Goal: Task Accomplishment & Management: Use online tool/utility

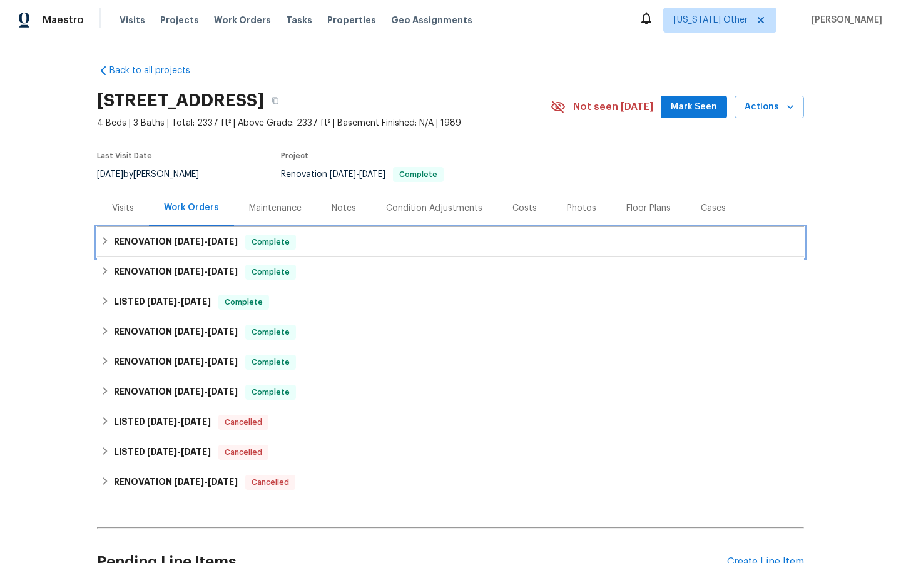
click at [170, 239] on h6 "RENOVATION 10/8/25 - 10/8/25" at bounding box center [176, 242] width 124 height 15
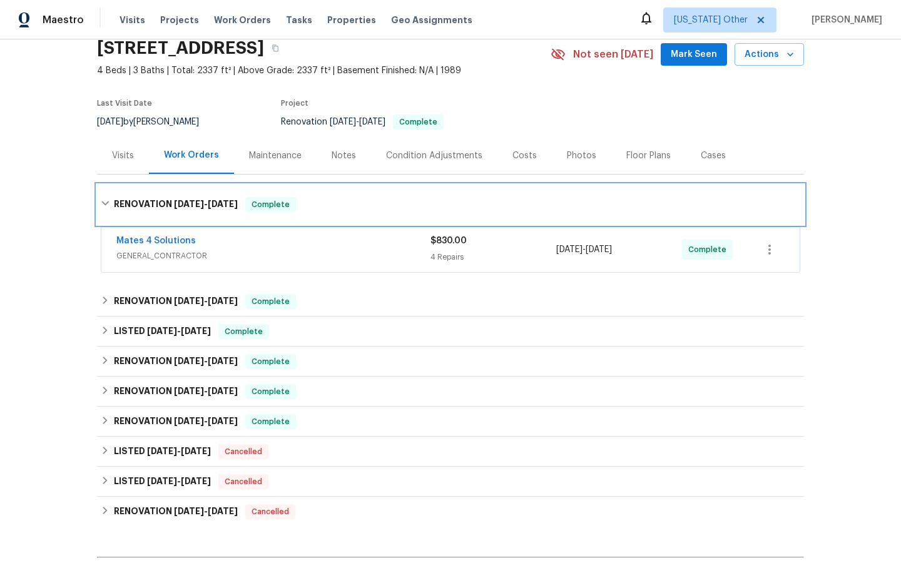
scroll to position [57, 0]
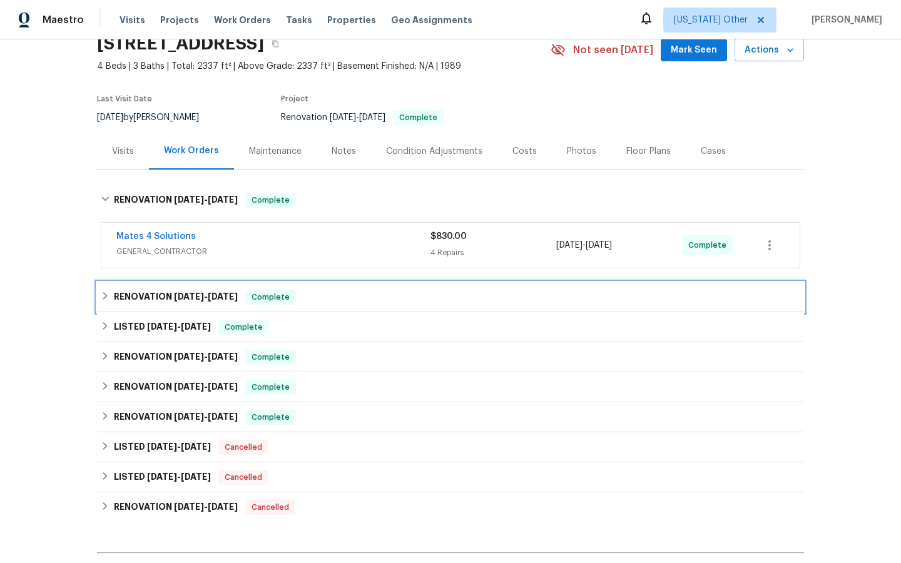
click at [174, 295] on span "10/2/25" at bounding box center [189, 296] width 30 height 9
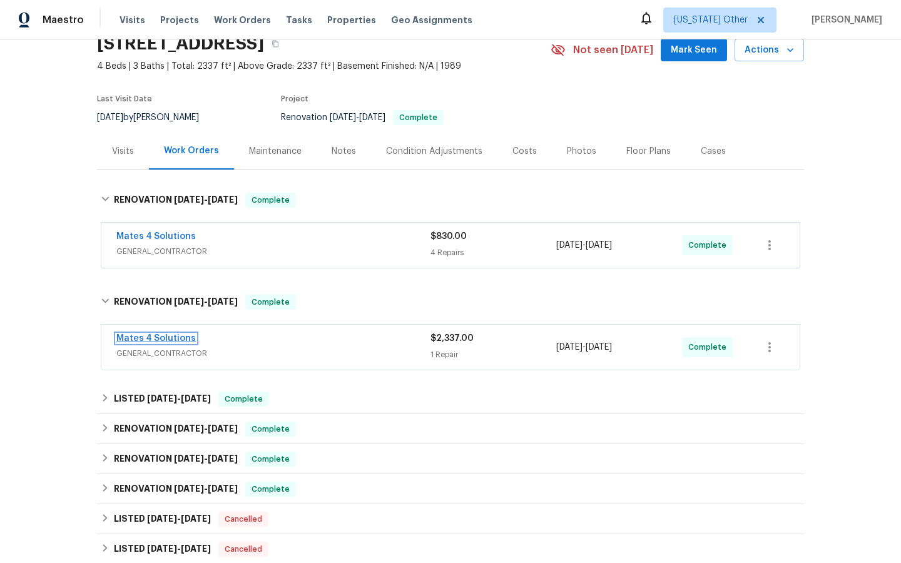
click at [151, 337] on link "Mates 4 Solutions" at bounding box center [155, 338] width 79 height 9
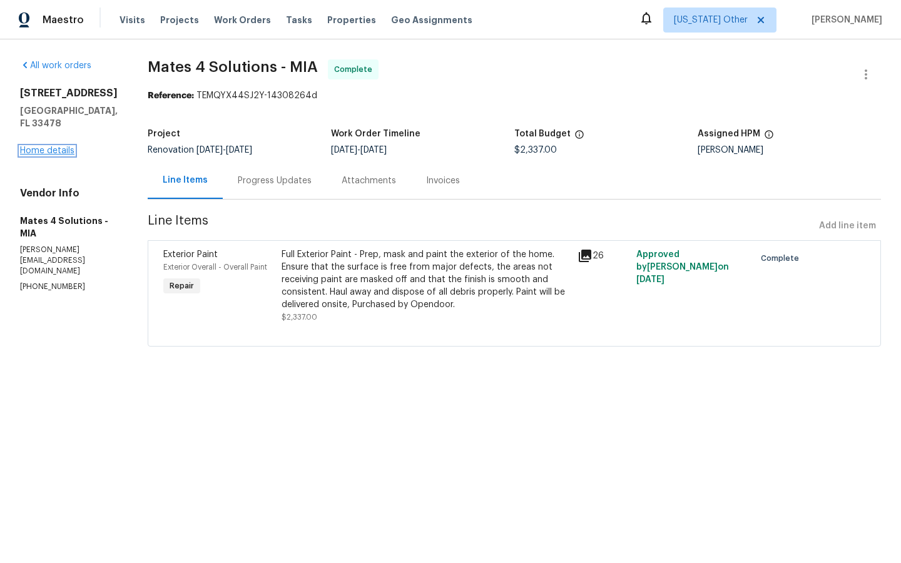
click at [39, 146] on link "Home details" at bounding box center [47, 150] width 54 height 9
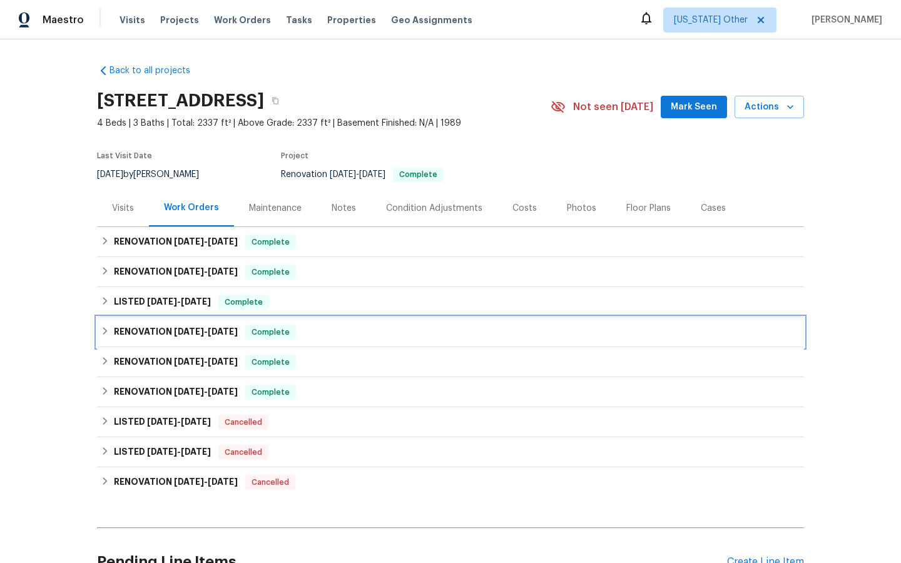
click at [195, 328] on span "9/30/25" at bounding box center [189, 331] width 30 height 9
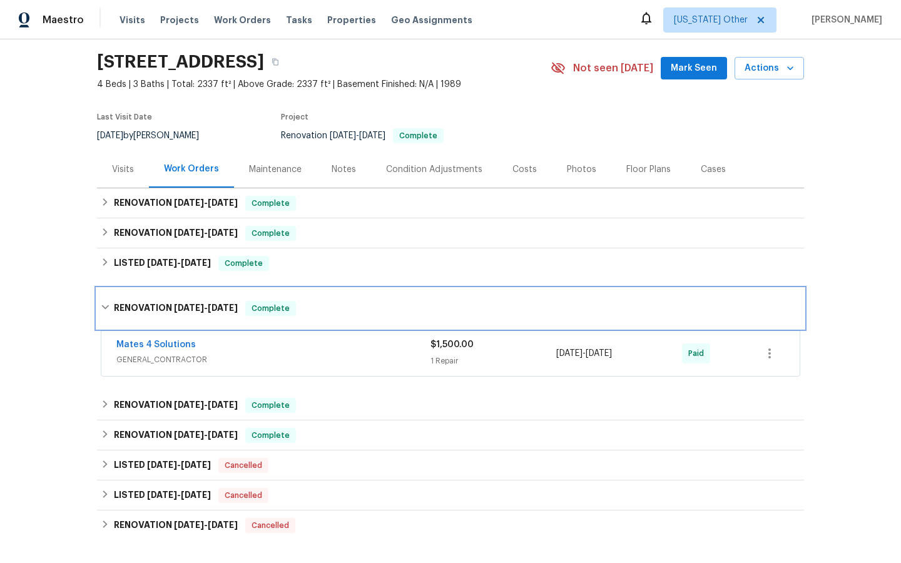
scroll to position [43, 0]
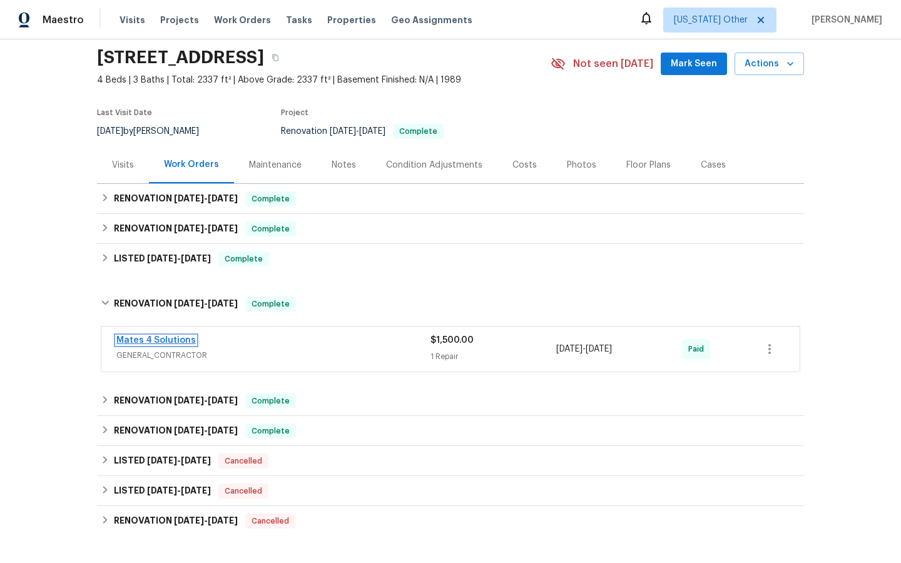
click at [148, 342] on link "Mates 4 Solutions" at bounding box center [155, 340] width 79 height 9
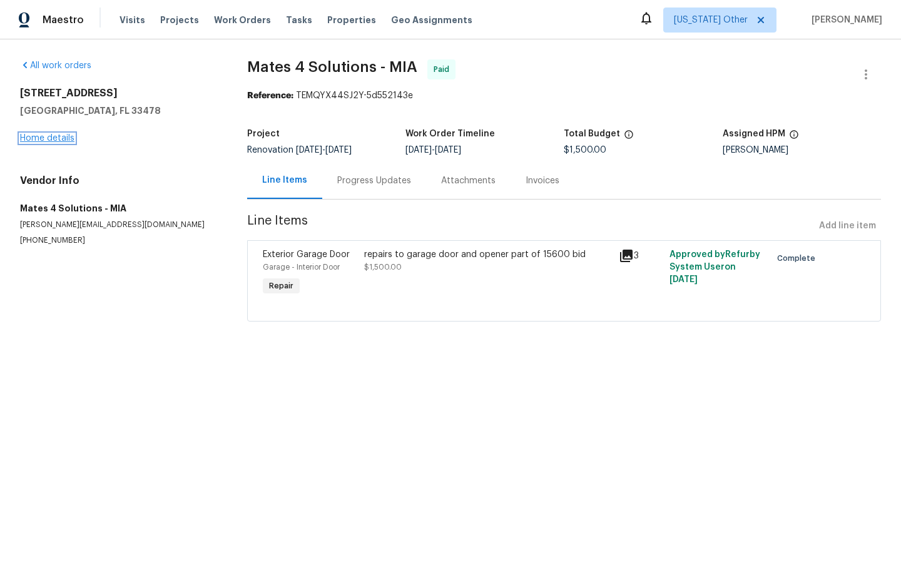
click at [41, 140] on link "Home details" at bounding box center [47, 138] width 54 height 9
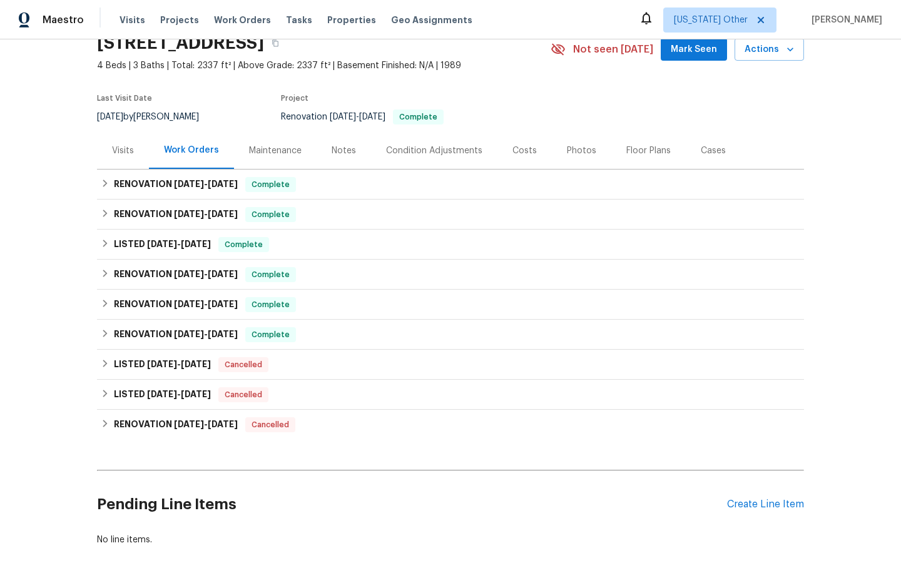
scroll to position [62, 0]
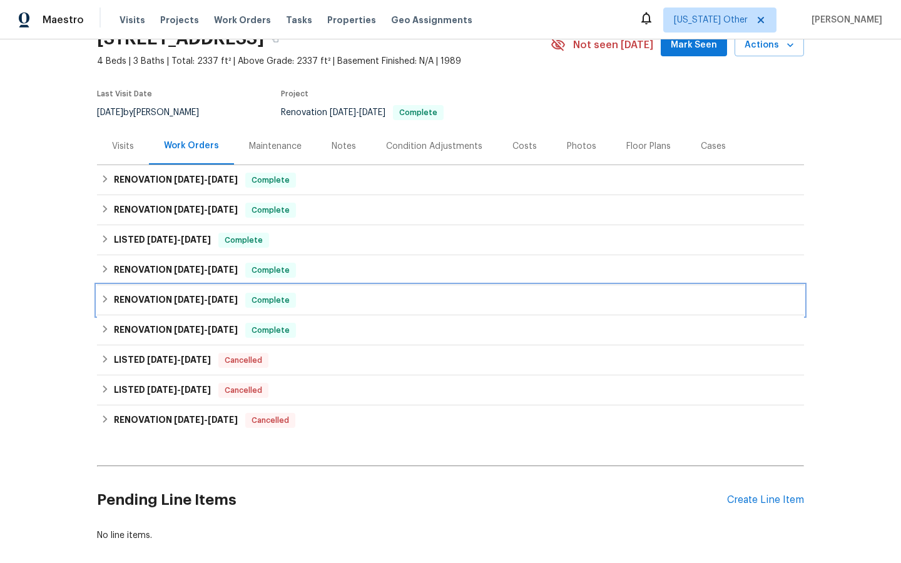
click at [143, 299] on h6 "RENOVATION 9/30/25 - 10/2/25" at bounding box center [176, 300] width 124 height 15
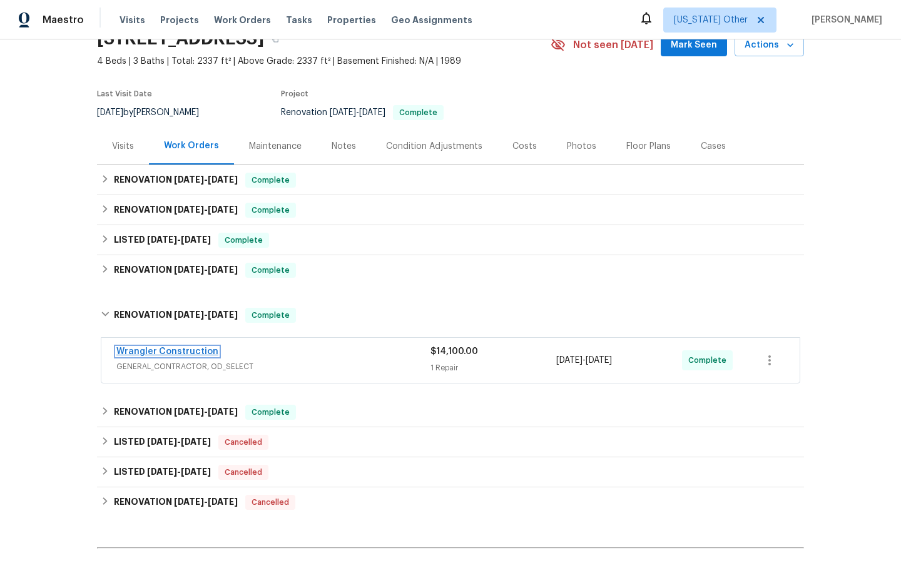
click at [155, 350] on link "Wrangler Construction" at bounding box center [167, 351] width 102 height 9
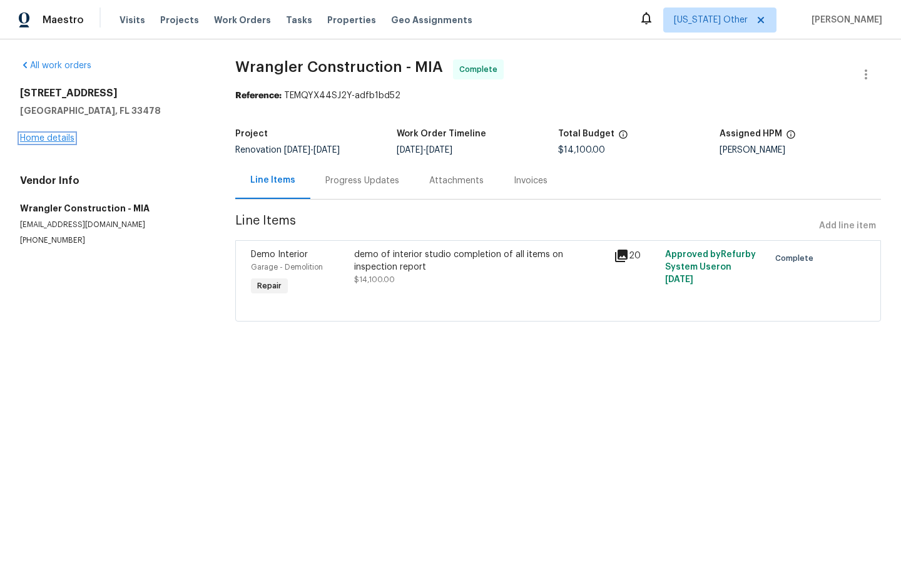
click at [49, 140] on link "Home details" at bounding box center [47, 138] width 54 height 9
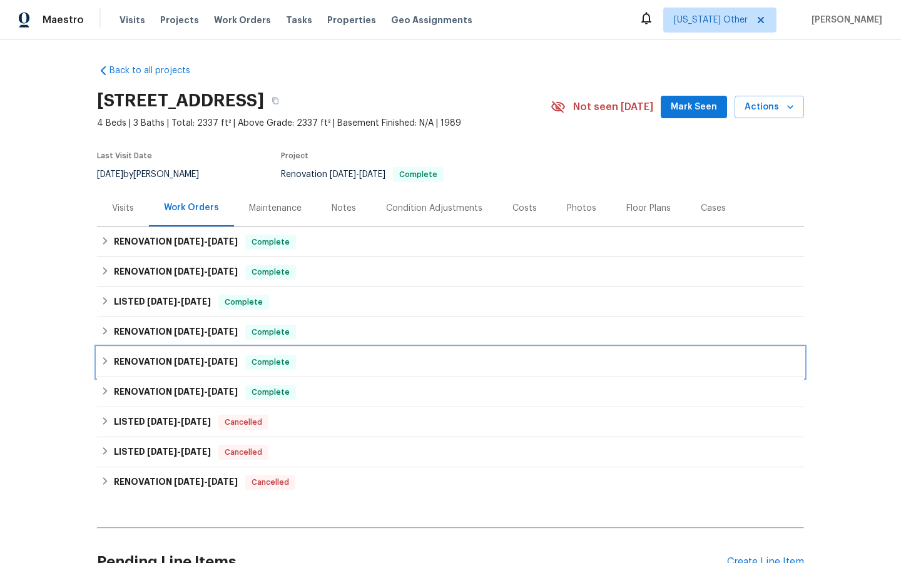
click at [278, 361] on span "Complete" at bounding box center [271, 362] width 48 height 13
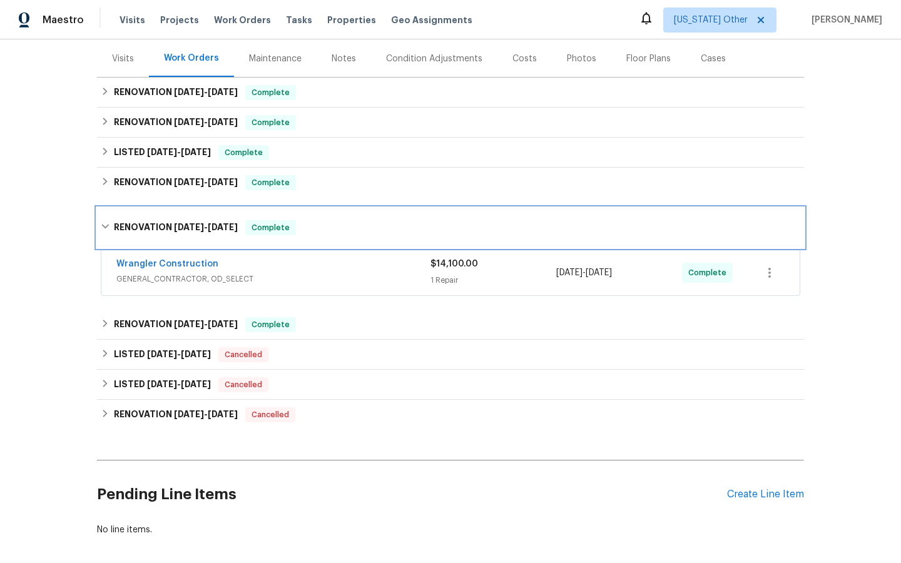
scroll to position [156, 0]
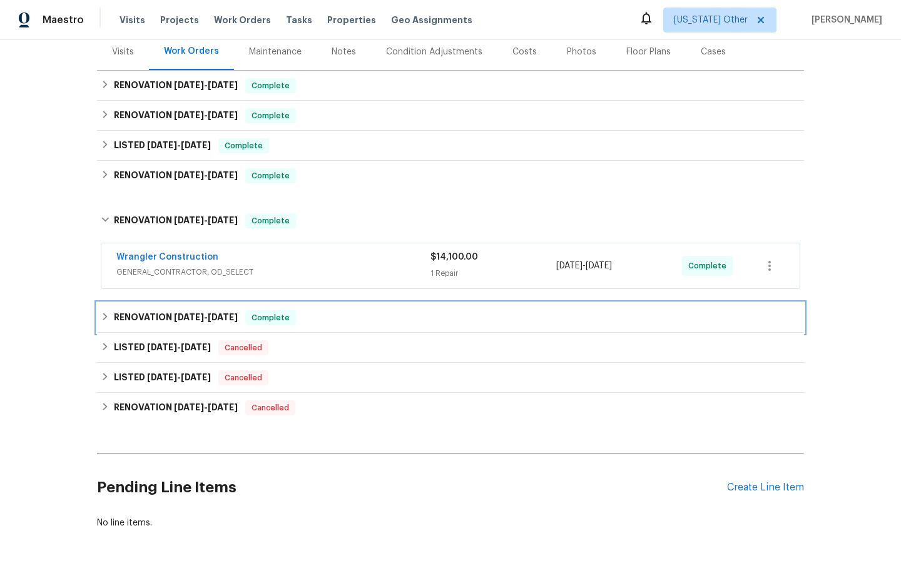
click at [145, 314] on h6 "RENOVATION 9/19/25 - 9/26/25" at bounding box center [176, 317] width 124 height 15
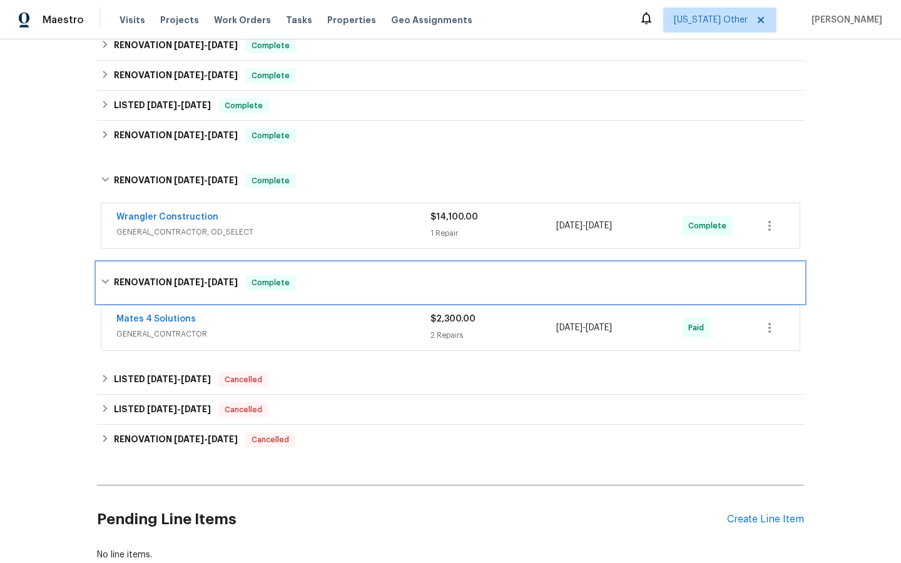
scroll to position [197, 0]
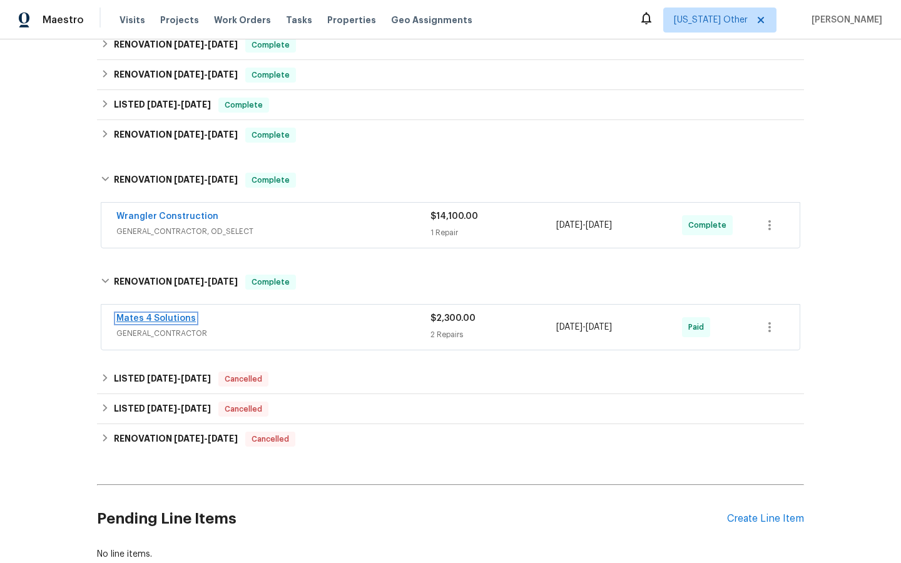
click at [145, 317] on link "Mates 4 Solutions" at bounding box center [155, 318] width 79 height 9
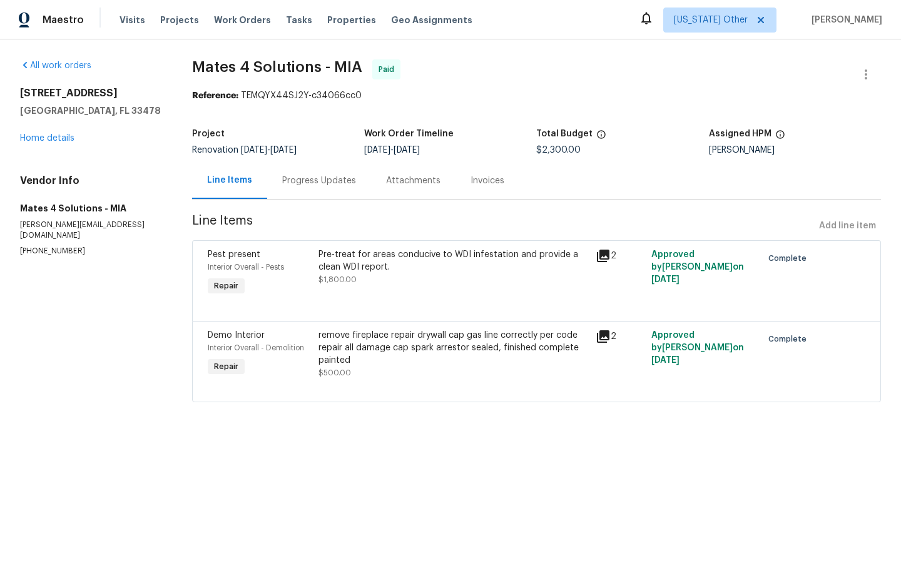
click at [606, 339] on icon at bounding box center [603, 336] width 15 height 15
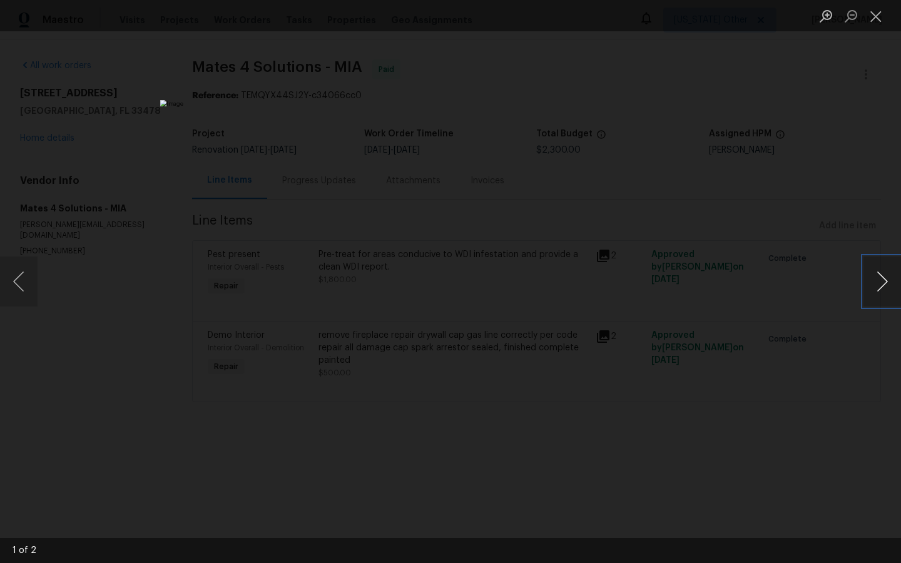
click at [883, 284] on button "Next image" at bounding box center [883, 282] width 38 height 50
click at [794, 290] on div "Lightbox" at bounding box center [450, 281] width 901 height 563
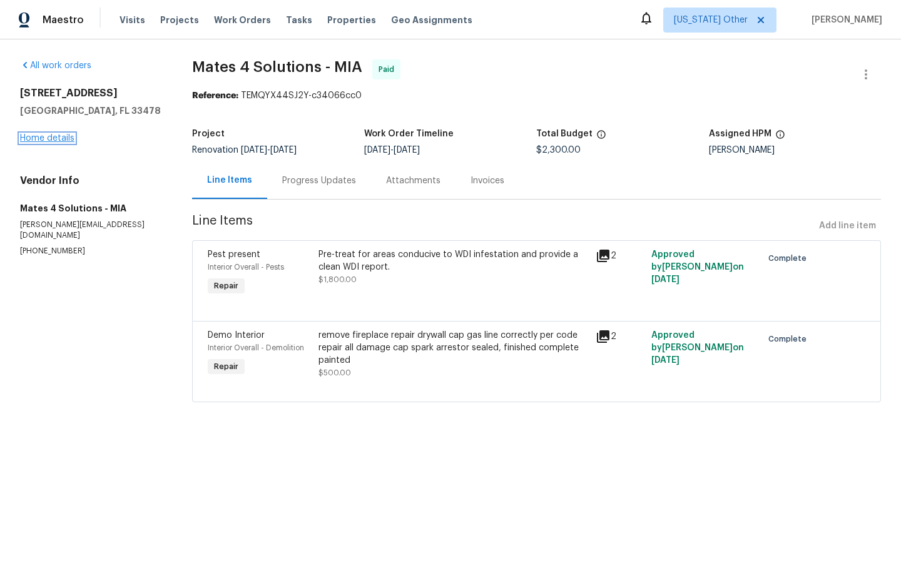
click at [43, 137] on link "Home details" at bounding box center [47, 138] width 54 height 9
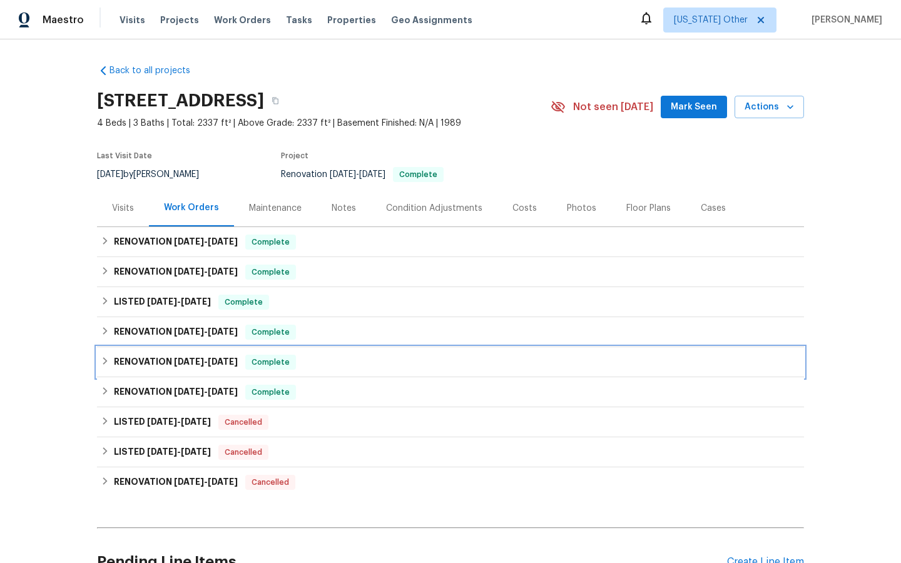
click at [279, 364] on span "Complete" at bounding box center [271, 362] width 48 height 13
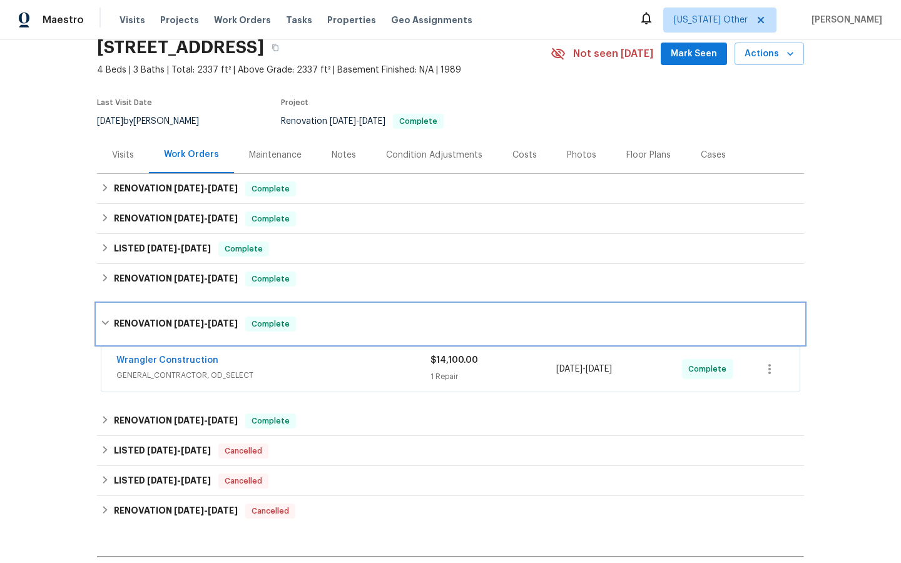
scroll to position [56, 0]
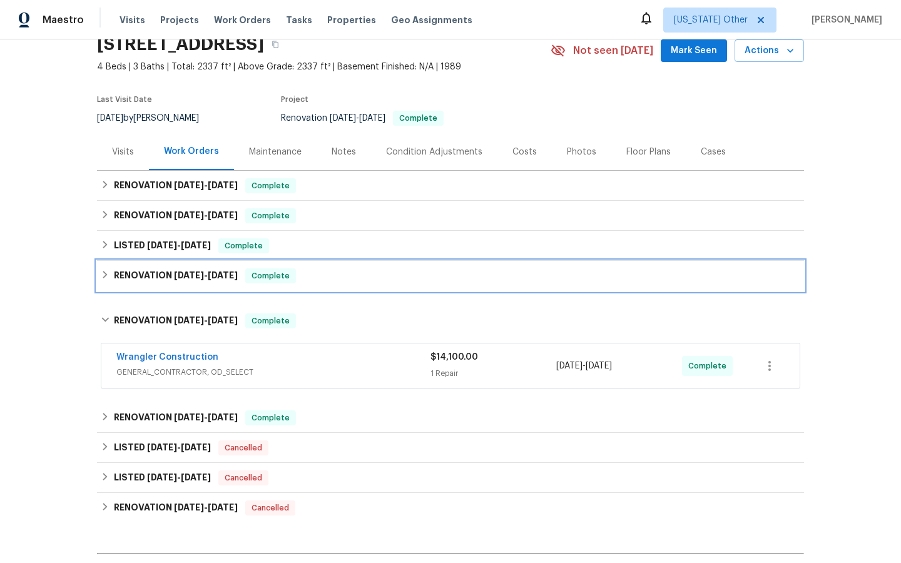
click at [271, 275] on span "Complete" at bounding box center [271, 276] width 48 height 13
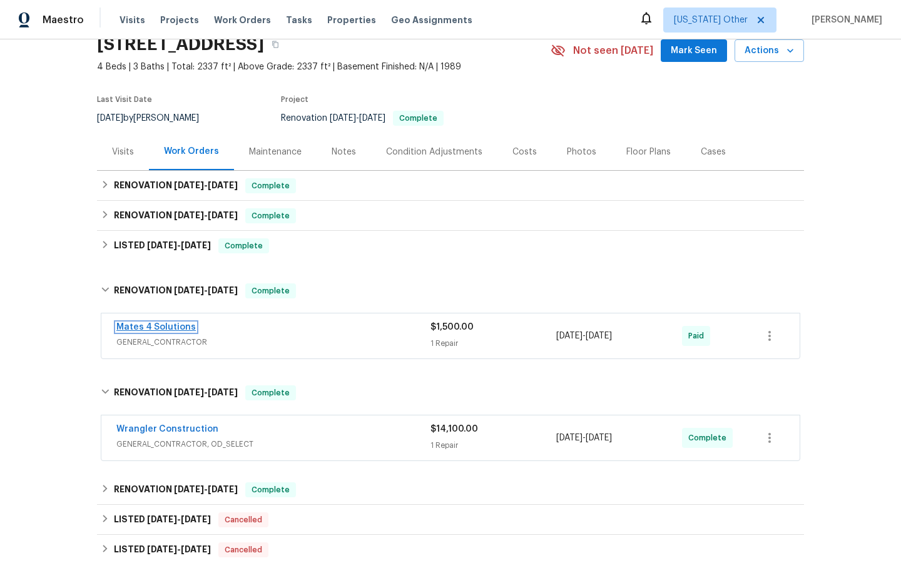
click at [164, 324] on link "Mates 4 Solutions" at bounding box center [155, 327] width 79 height 9
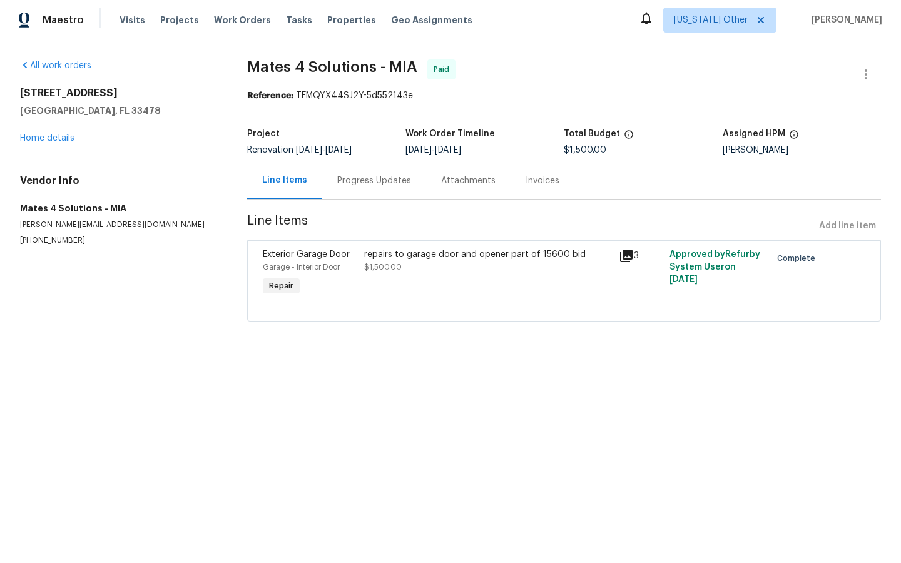
click at [48, 145] on div "All work orders 15431 105th Dr N Jupiter, FL 33478 Home details Vendor Info Mat…" at bounding box center [118, 152] width 197 height 187
click at [43, 135] on link "Home details" at bounding box center [47, 138] width 54 height 9
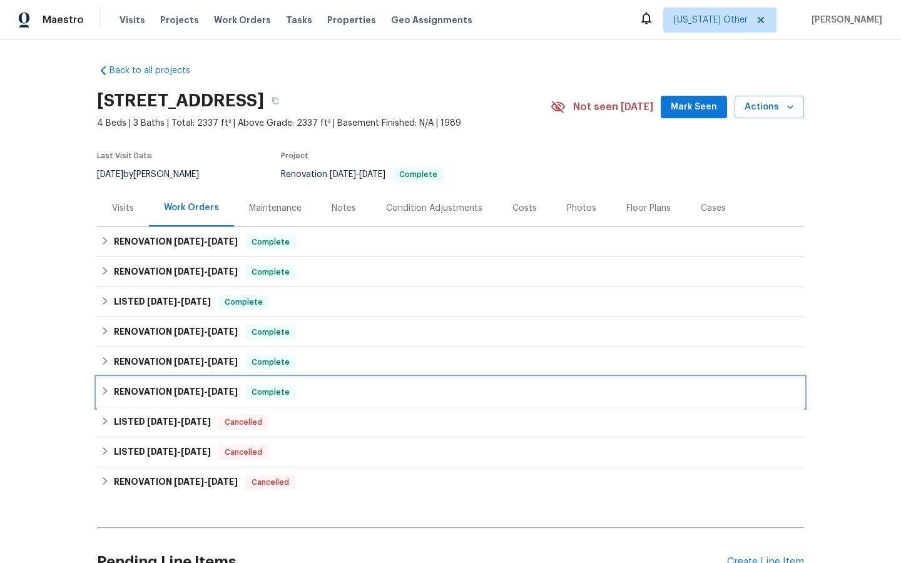
click at [276, 394] on span "Complete" at bounding box center [271, 392] width 48 height 13
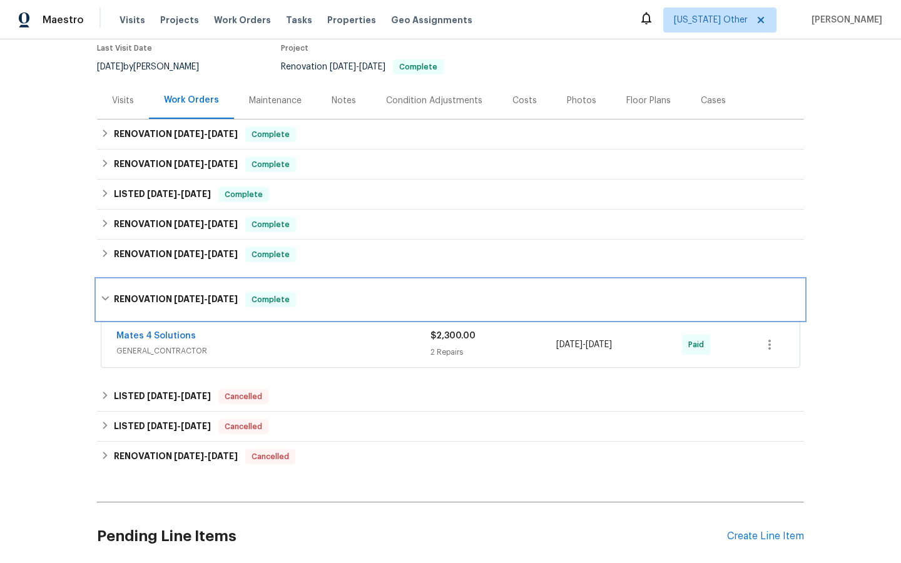
scroll to position [115, 0]
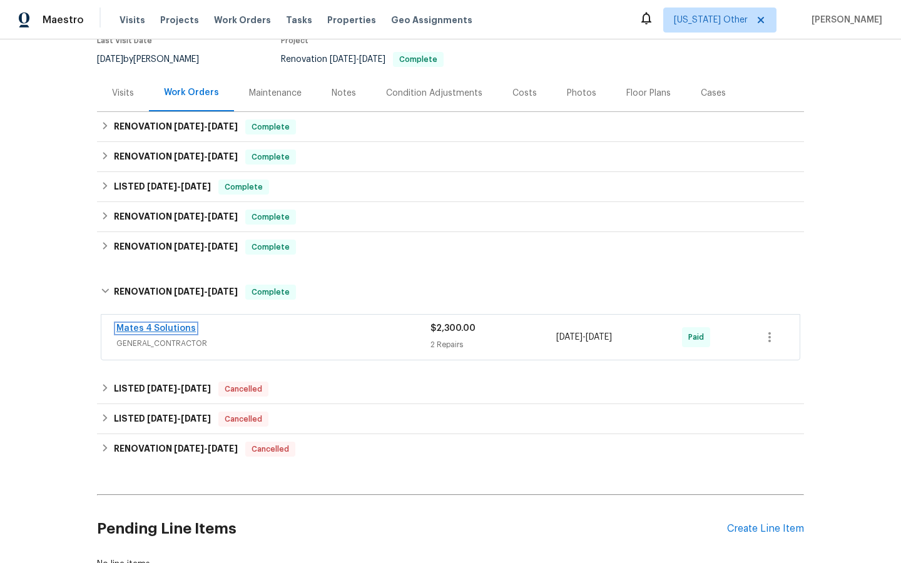
click at [162, 326] on link "Mates 4 Solutions" at bounding box center [155, 328] width 79 height 9
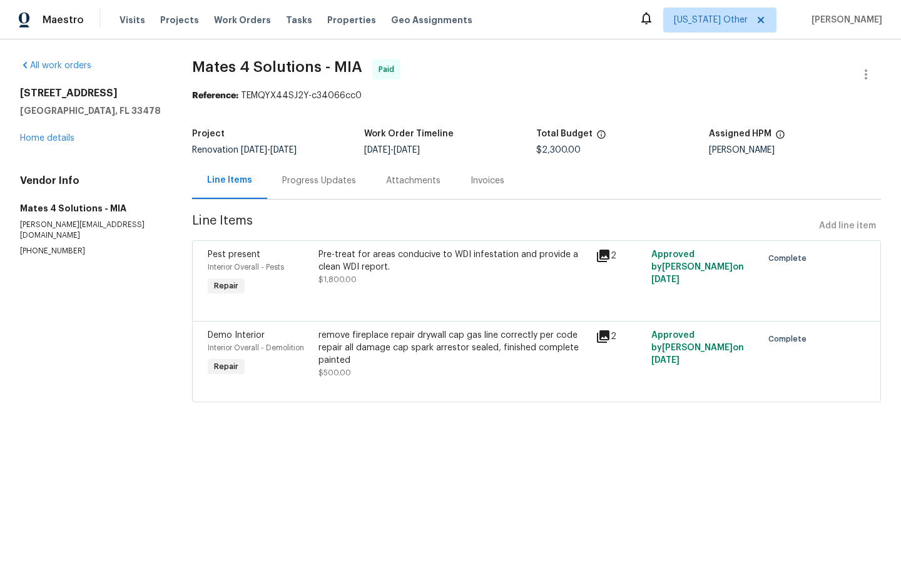
click at [606, 255] on icon at bounding box center [603, 256] width 13 height 13
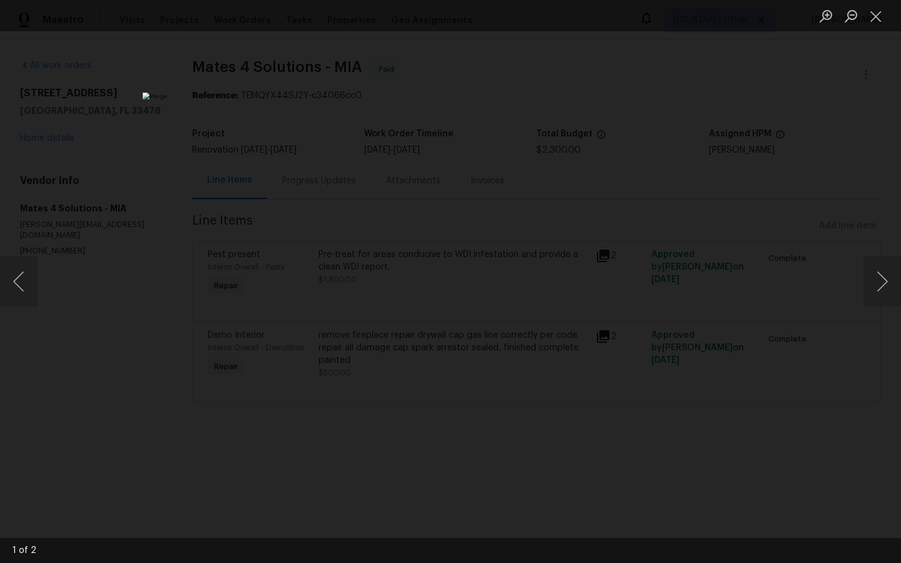
click at [739, 216] on div "Lightbox" at bounding box center [450, 281] width 901 height 563
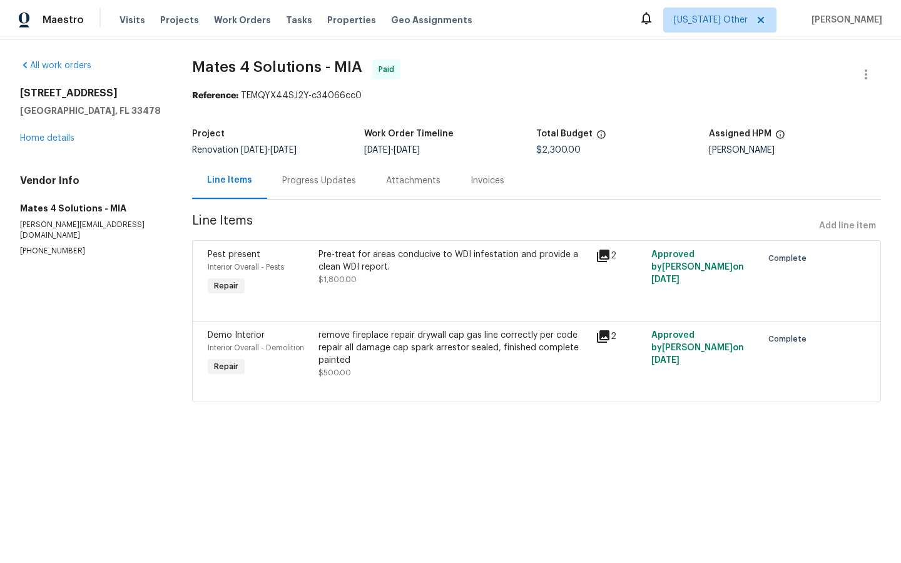
click at [606, 338] on icon at bounding box center [603, 336] width 13 height 13
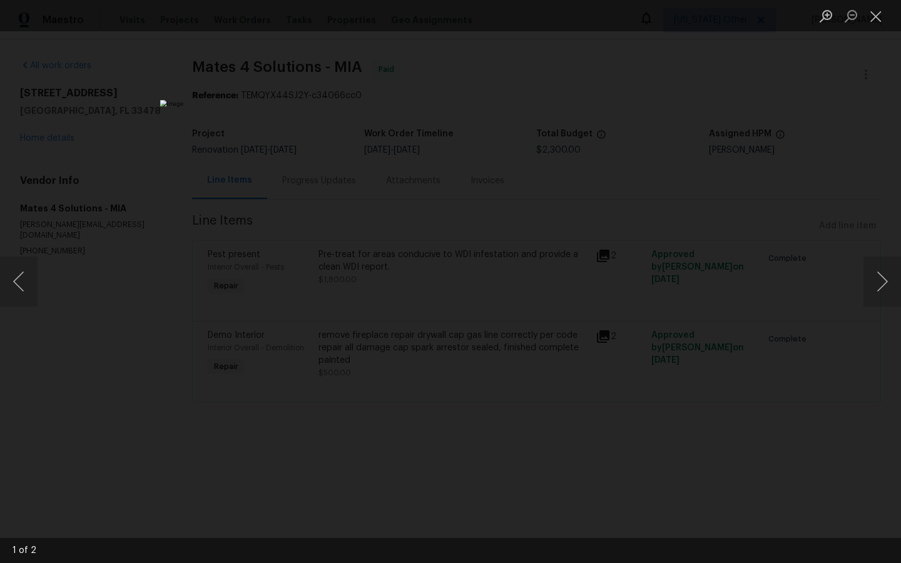
click at [743, 294] on div "Lightbox" at bounding box center [450, 281] width 901 height 563
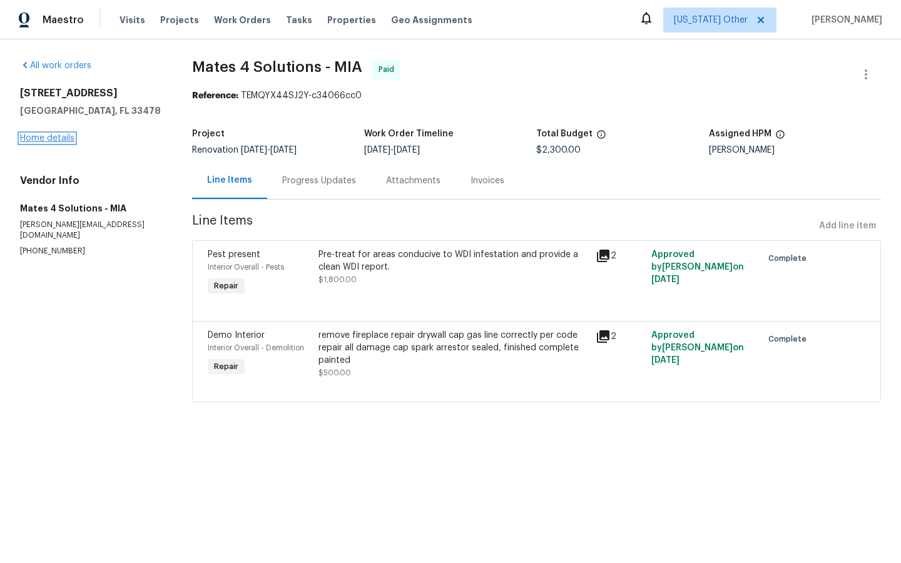
click at [38, 139] on link "Home details" at bounding box center [47, 138] width 54 height 9
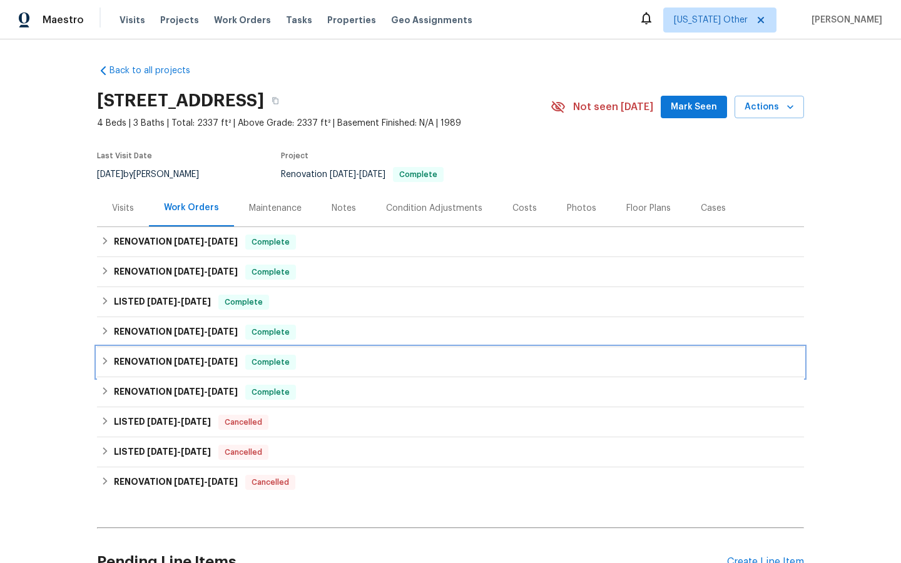
click at [271, 361] on span "Complete" at bounding box center [271, 362] width 48 height 13
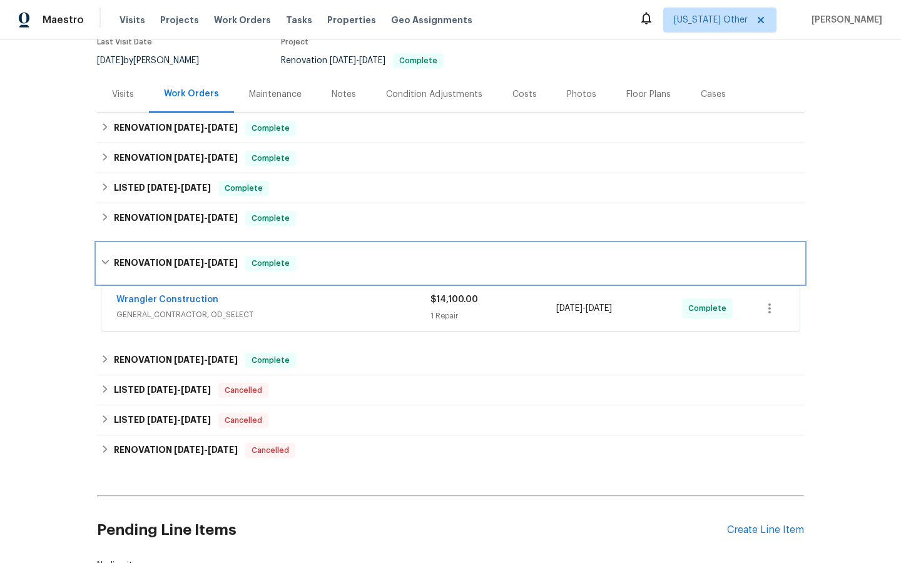
scroll to position [123, 0]
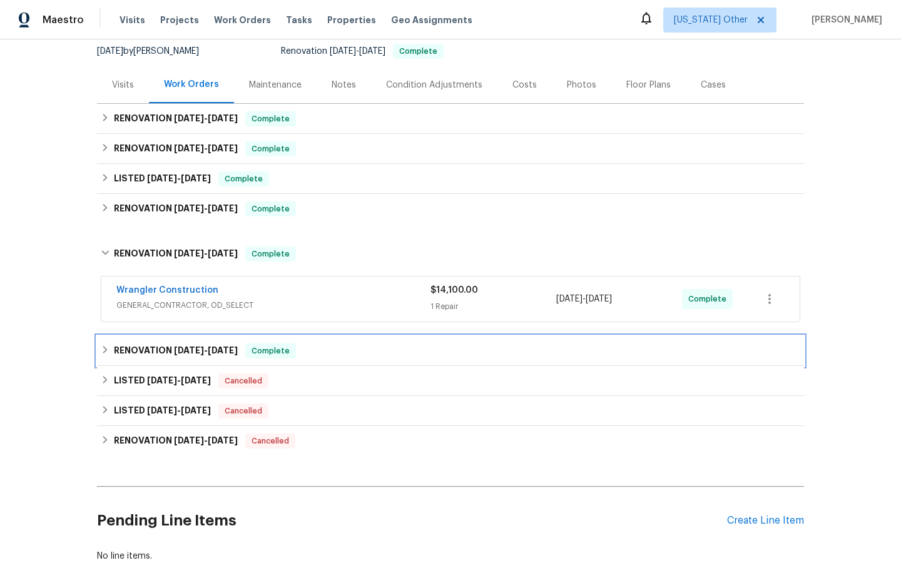
click at [170, 346] on h6 "RENOVATION 9/19/25 - 9/26/25" at bounding box center [176, 351] width 124 height 15
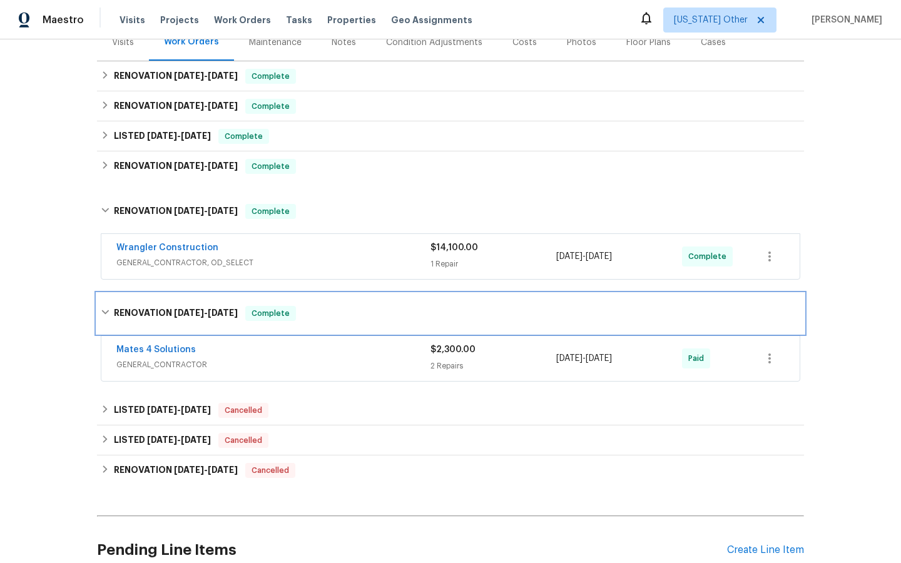
scroll to position [171, 0]
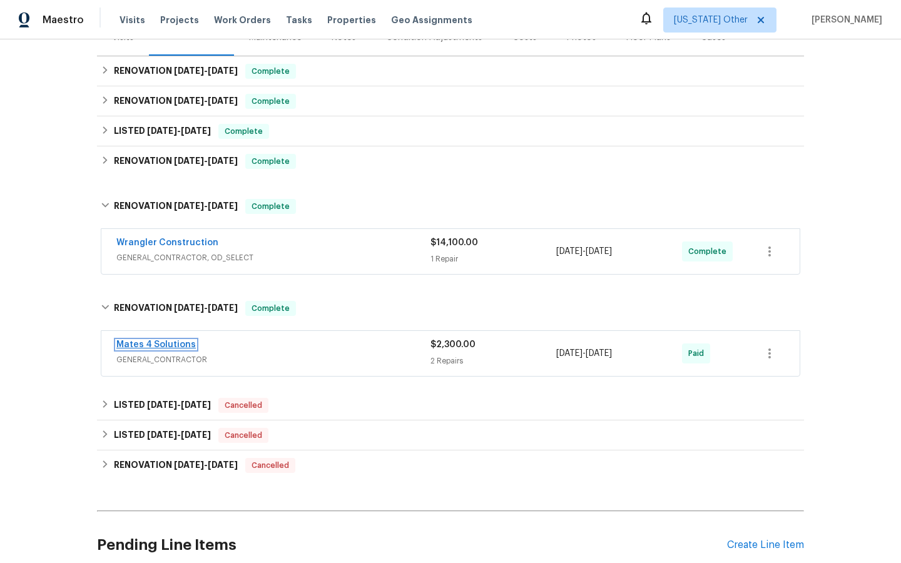
click at [147, 344] on link "Mates 4 Solutions" at bounding box center [155, 344] width 79 height 9
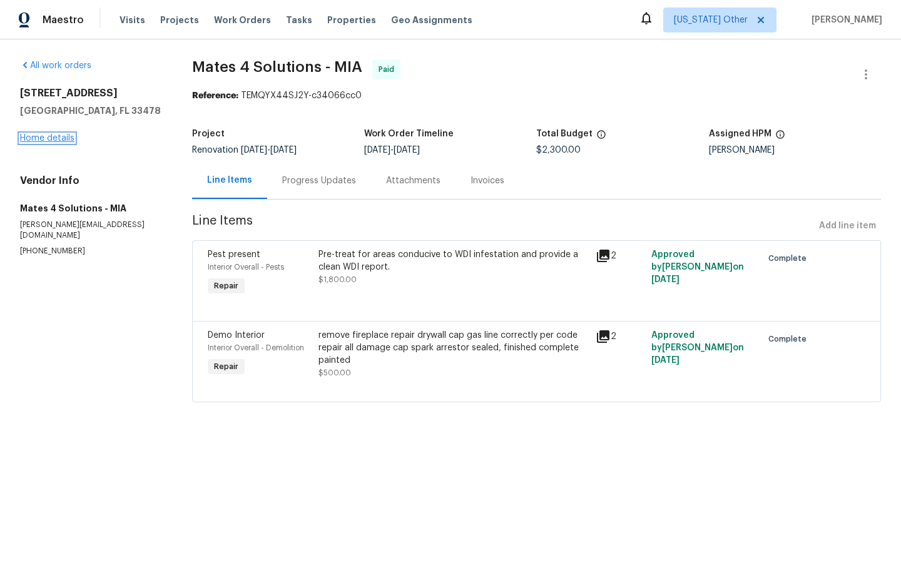
click at [48, 138] on link "Home details" at bounding box center [47, 138] width 54 height 9
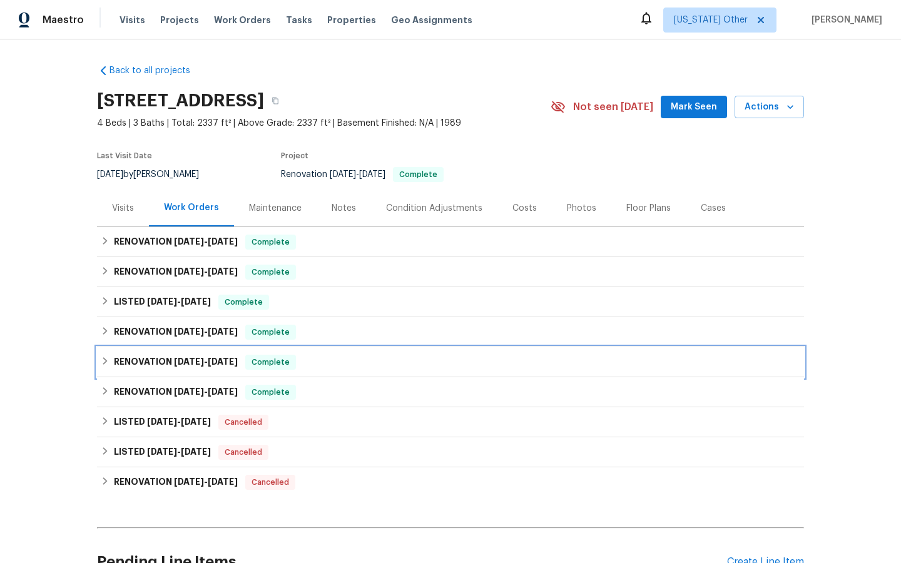
click at [178, 356] on h6 "RENOVATION 9/30/25 - 10/2/25" at bounding box center [176, 362] width 124 height 15
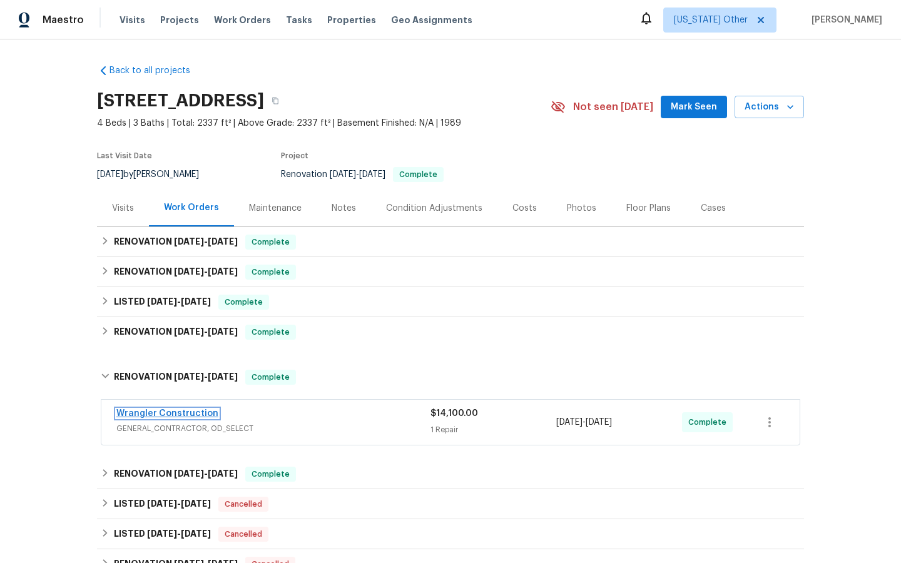
click at [170, 417] on link "Wrangler Construction" at bounding box center [167, 413] width 102 height 9
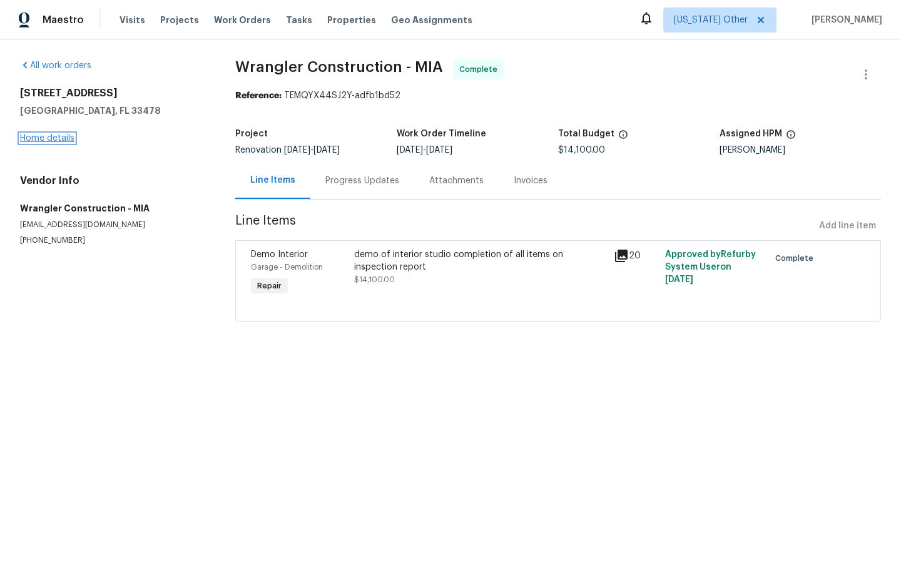
click at [51, 141] on link "Home details" at bounding box center [47, 138] width 54 height 9
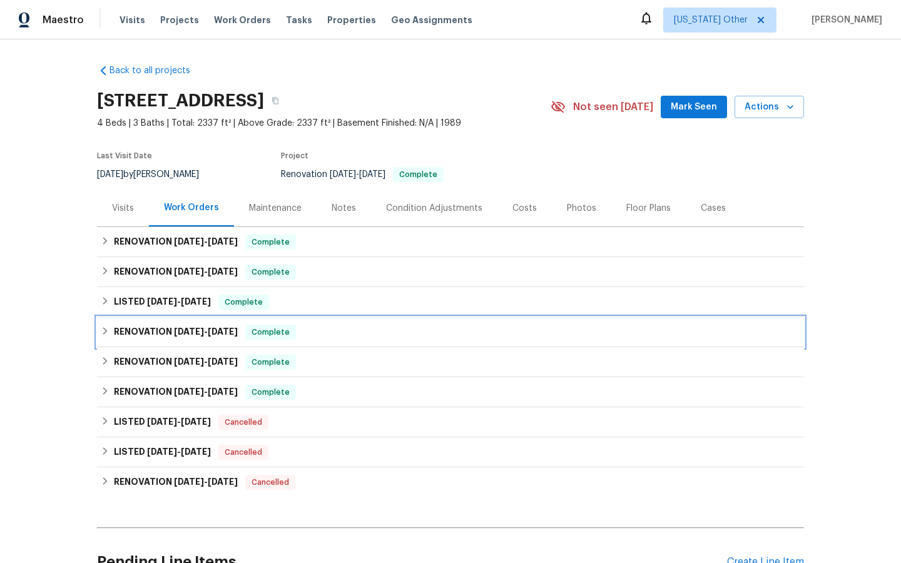
click at [282, 332] on span "Complete" at bounding box center [271, 332] width 48 height 13
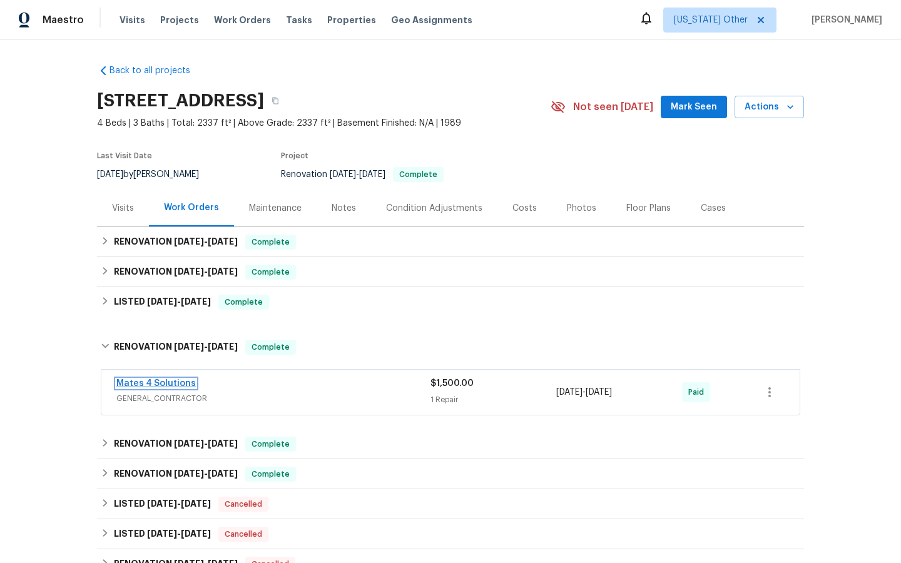
click at [157, 386] on link "Mates 4 Solutions" at bounding box center [155, 383] width 79 height 9
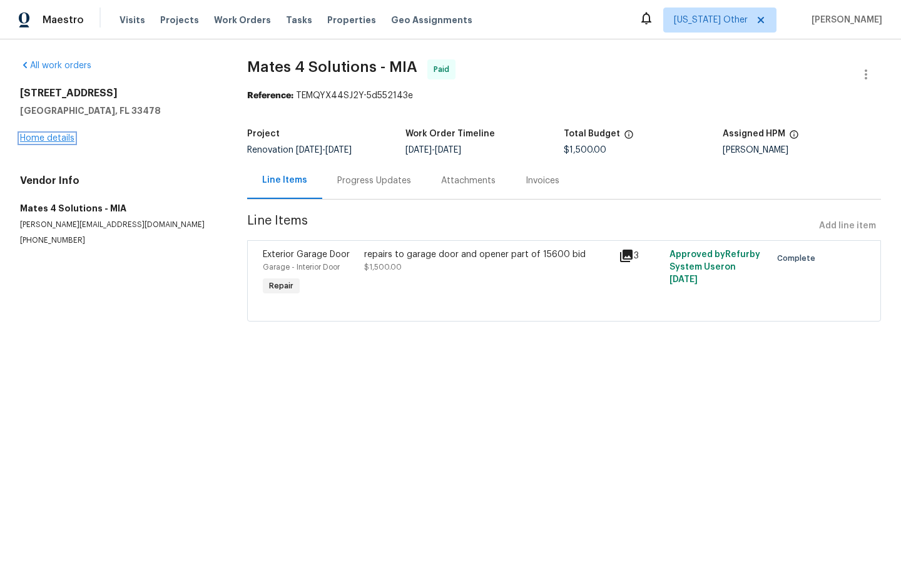
click at [35, 135] on link "Home details" at bounding box center [47, 138] width 54 height 9
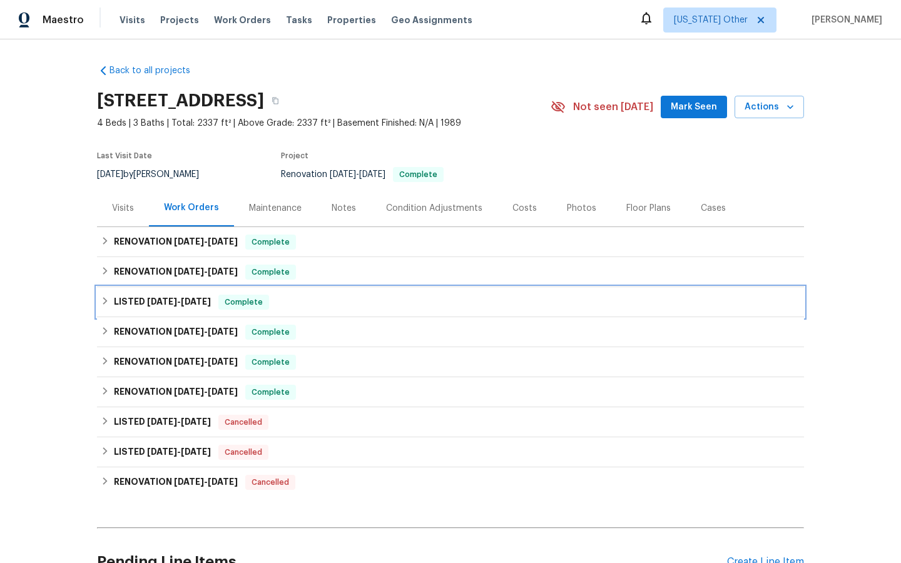
click at [245, 302] on span "Complete" at bounding box center [244, 302] width 48 height 13
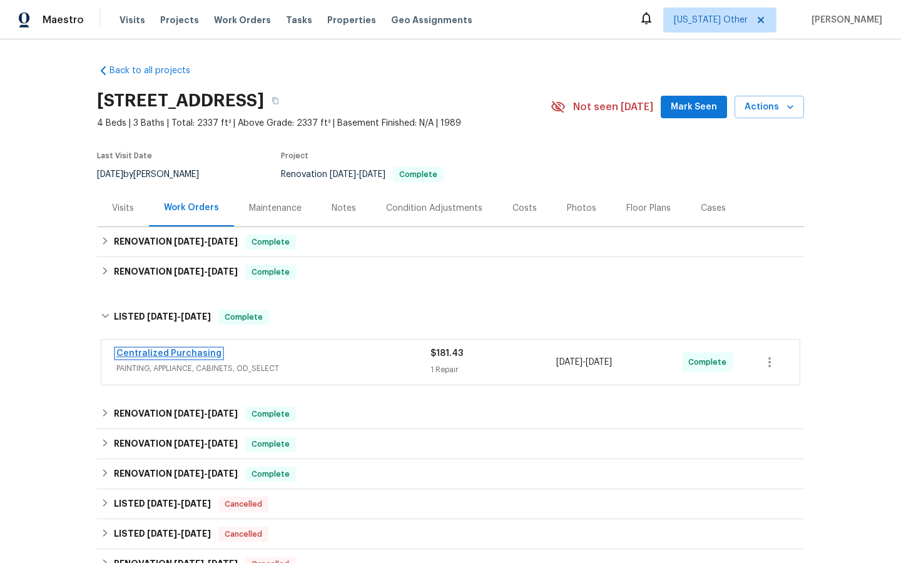
click at [159, 351] on link "Centralized Purchasing" at bounding box center [168, 353] width 105 height 9
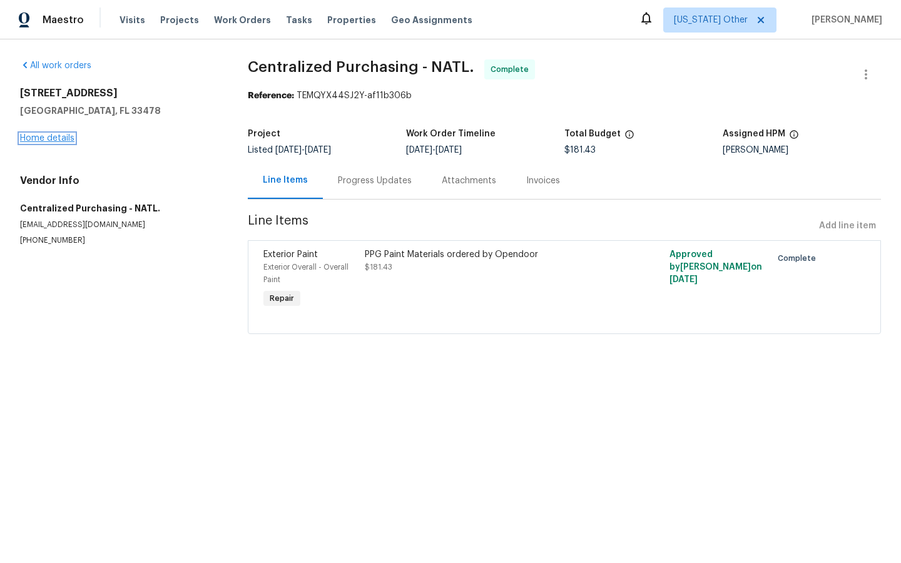
click at [49, 137] on link "Home details" at bounding box center [47, 138] width 54 height 9
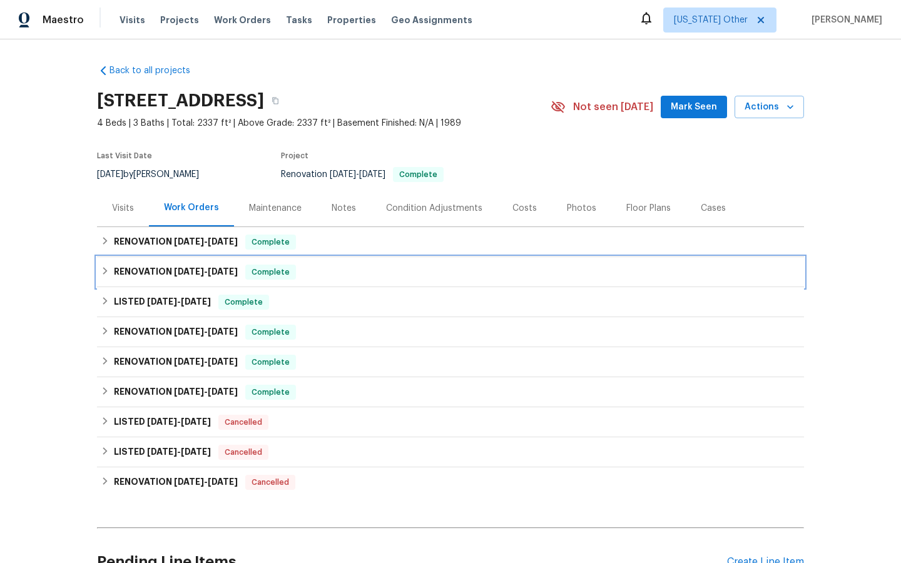
click at [280, 277] on span "Complete" at bounding box center [271, 272] width 48 height 13
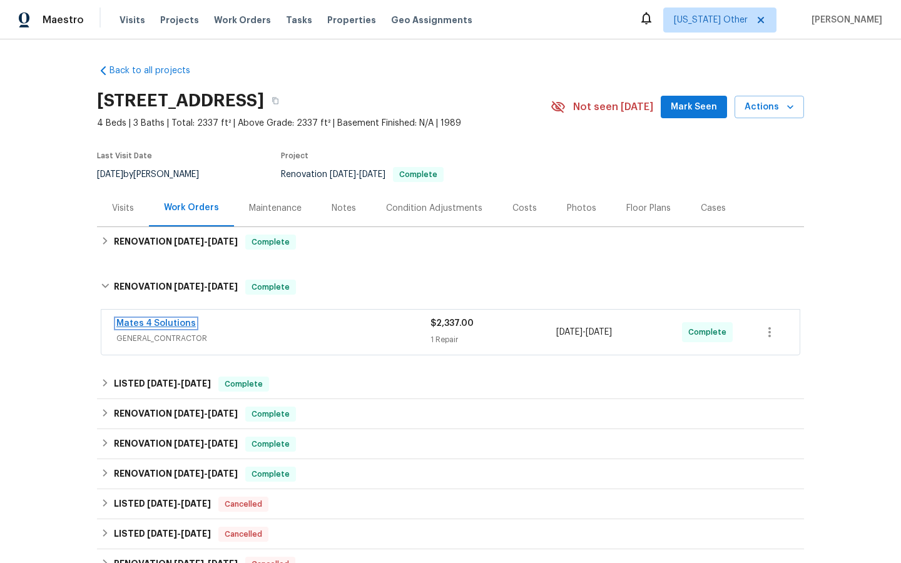
click at [176, 324] on link "Mates 4 Solutions" at bounding box center [155, 323] width 79 height 9
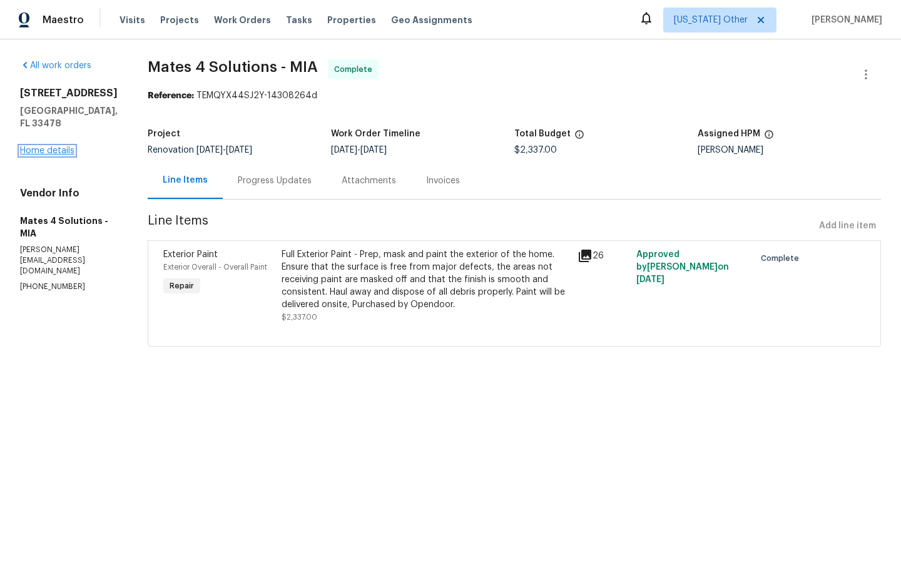
click at [44, 146] on link "Home details" at bounding box center [47, 150] width 54 height 9
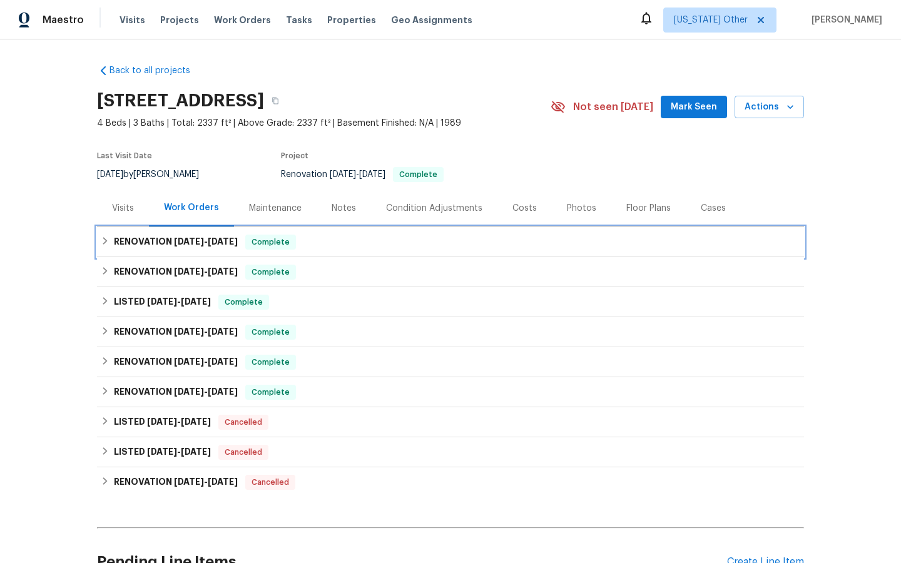
click at [276, 238] on span "Complete" at bounding box center [271, 242] width 48 height 13
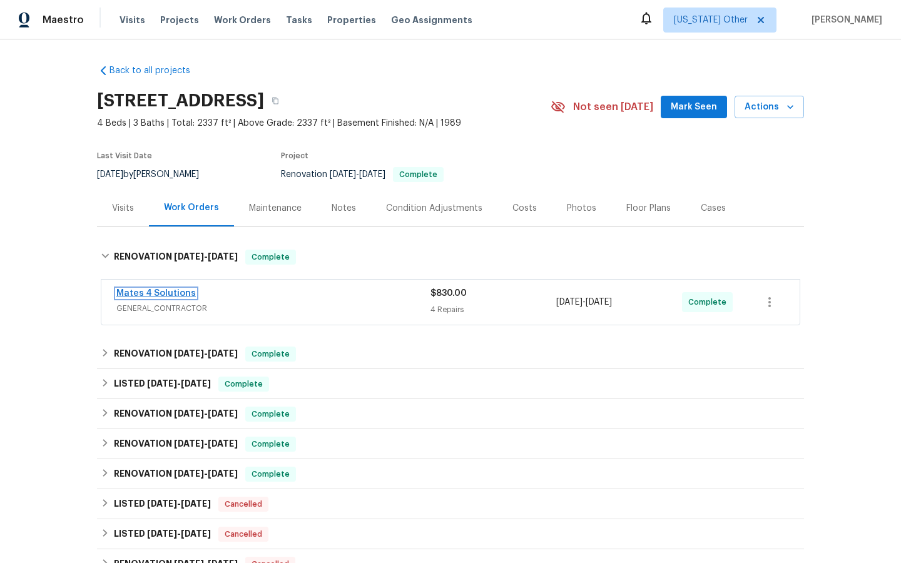
click at [144, 294] on link "Mates 4 Solutions" at bounding box center [155, 293] width 79 height 9
